Goal: Navigation & Orientation: Find specific page/section

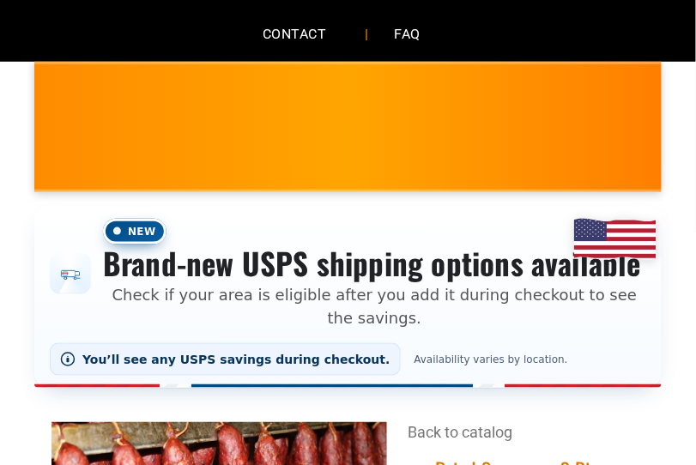
scroll to position [172, 0]
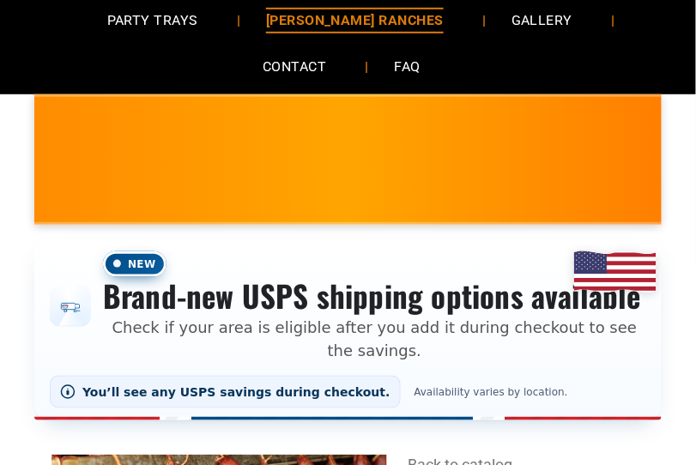
click at [266, 21] on span "[PERSON_NAME] RANCHES" at bounding box center [355, 20] width 178 height 25
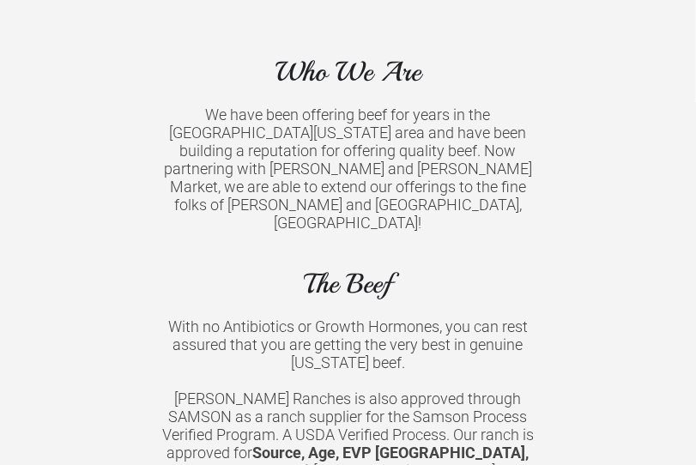
scroll to position [1458, 0]
